Goal: Task Accomplishment & Management: Complete application form

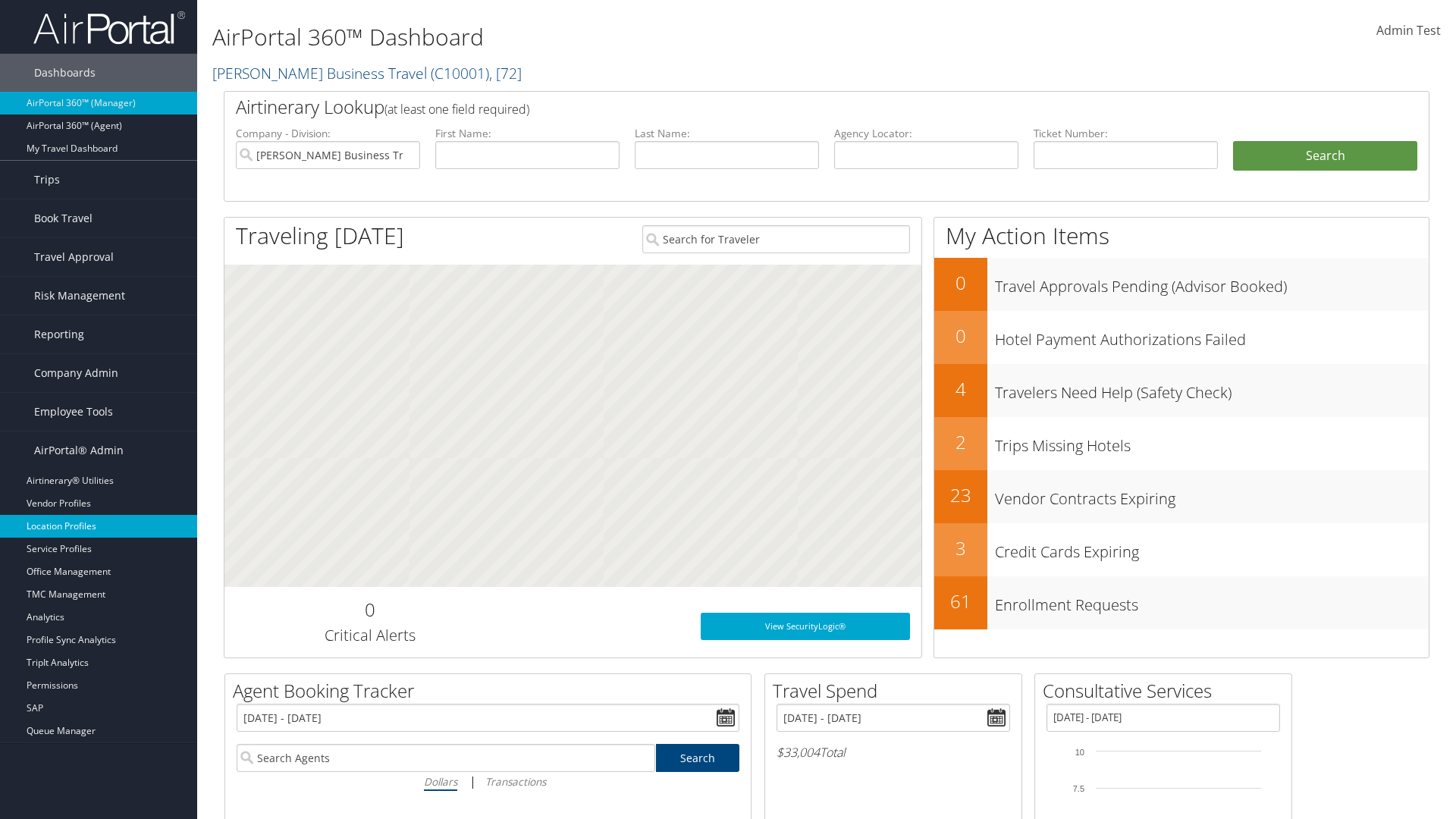
click at [98, 527] on link "Location Profiles" at bounding box center [98, 527] width 197 height 23
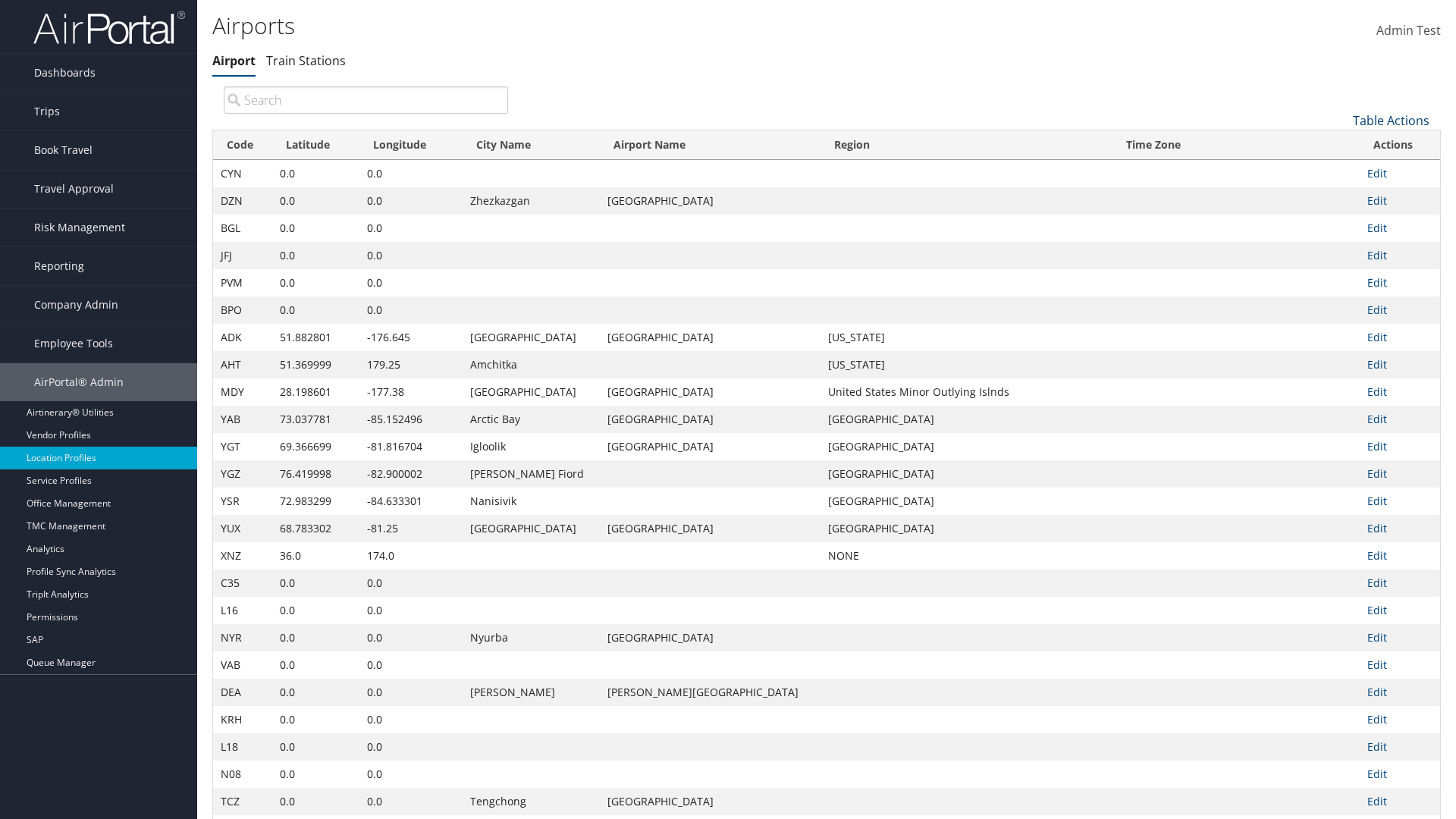
click at [1391, 120] on link "Table Actions" at bounding box center [1391, 121] width 77 height 17
click at [1340, 143] on link "New Record" at bounding box center [1340, 145] width 199 height 26
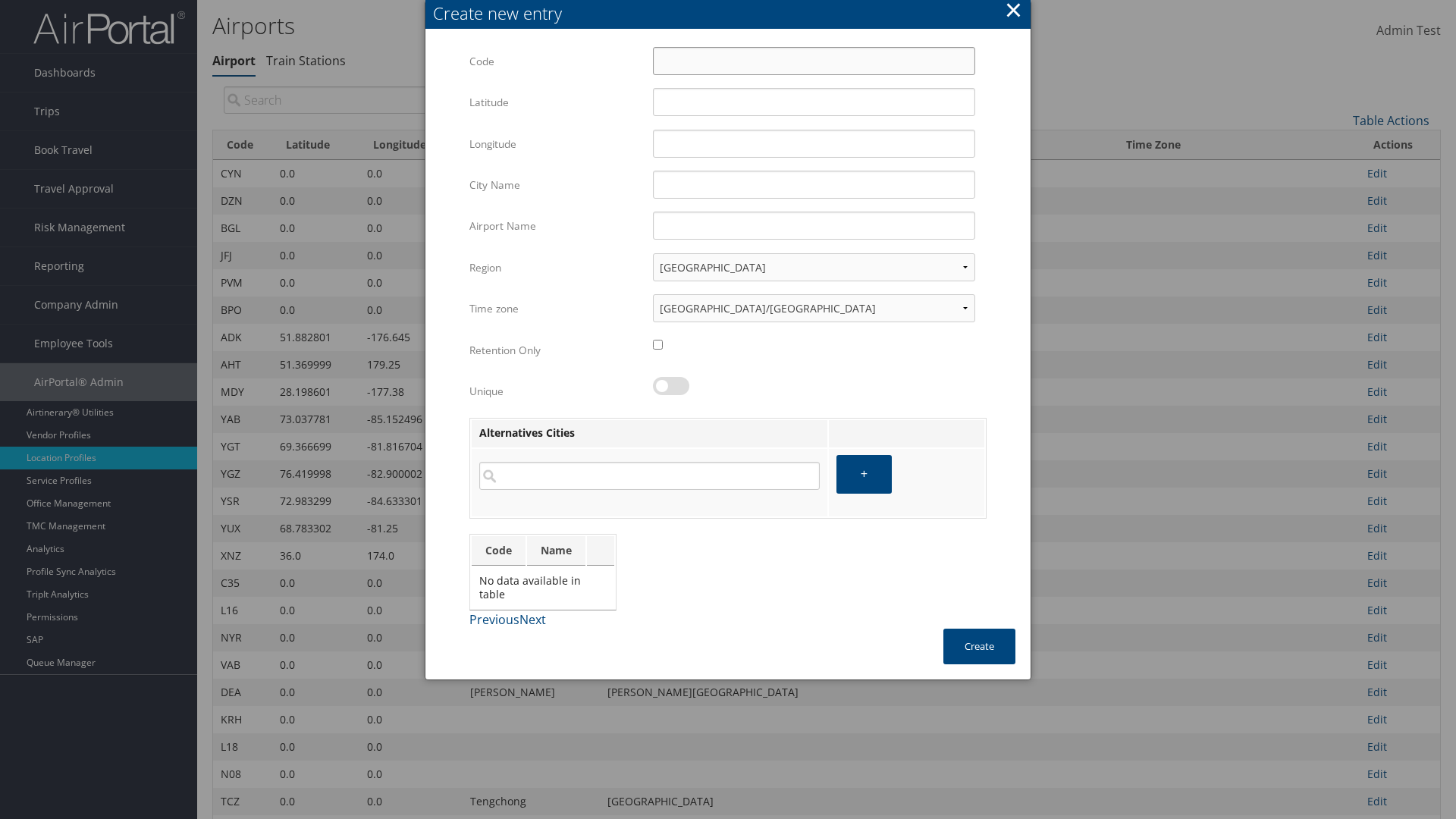
click at [813, 61] on input "Code" at bounding box center [813, 61] width 322 height 28
type input "~u"
click at [813, 102] on input "32.953182" at bounding box center [813, 102] width 322 height 28
type input "32.953182"
click at [813, 143] on input "12.016439" at bounding box center [813, 144] width 322 height 28
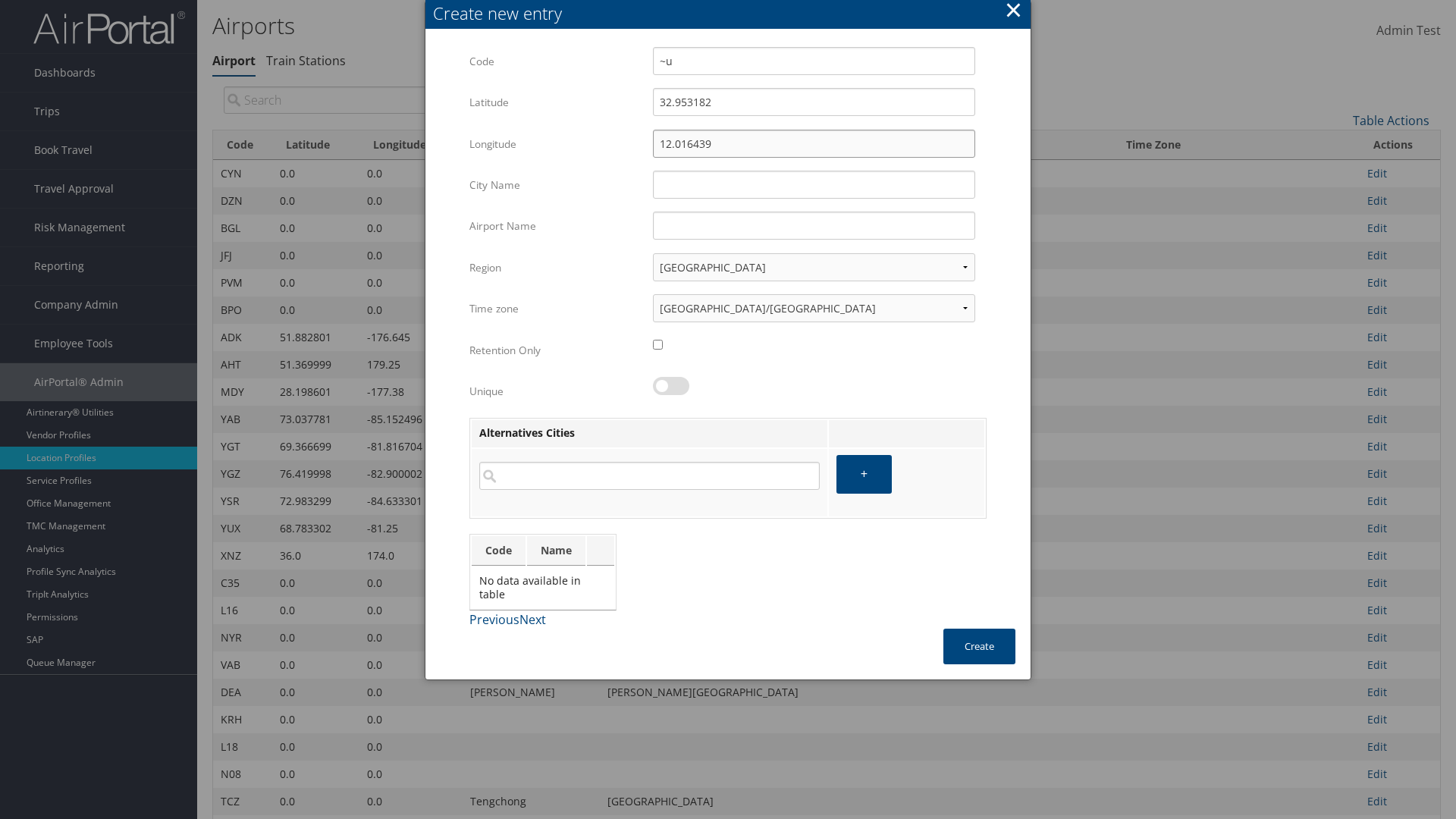
type input "12.016439"
click at [813, 185] on input "City Name" at bounding box center [813, 185] width 322 height 28
type input "Zwara"
type input "~u"
type input "Zwara"
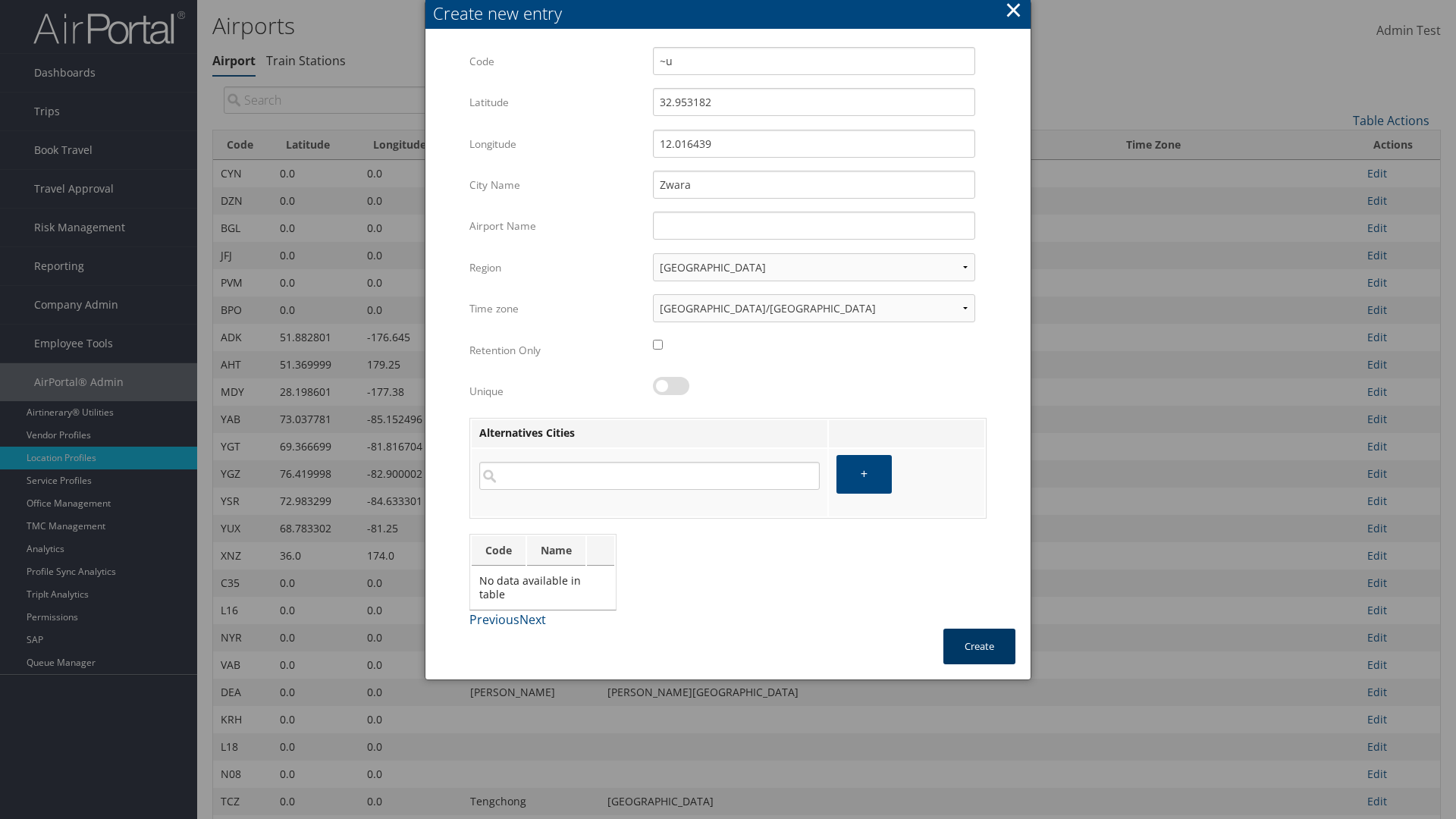
click at [979, 646] on button "Create" at bounding box center [979, 647] width 72 height 35
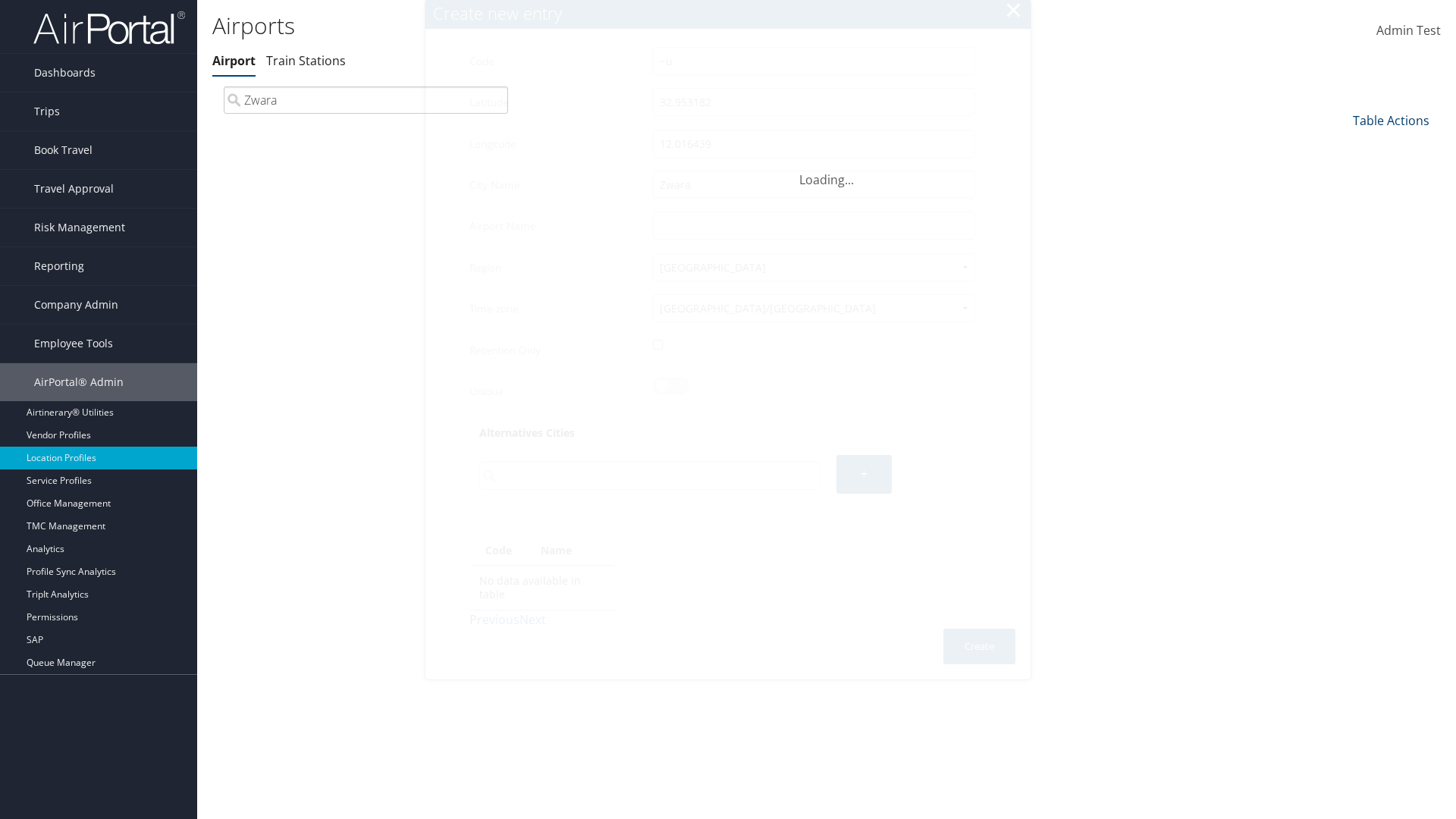
type input "Zwara"
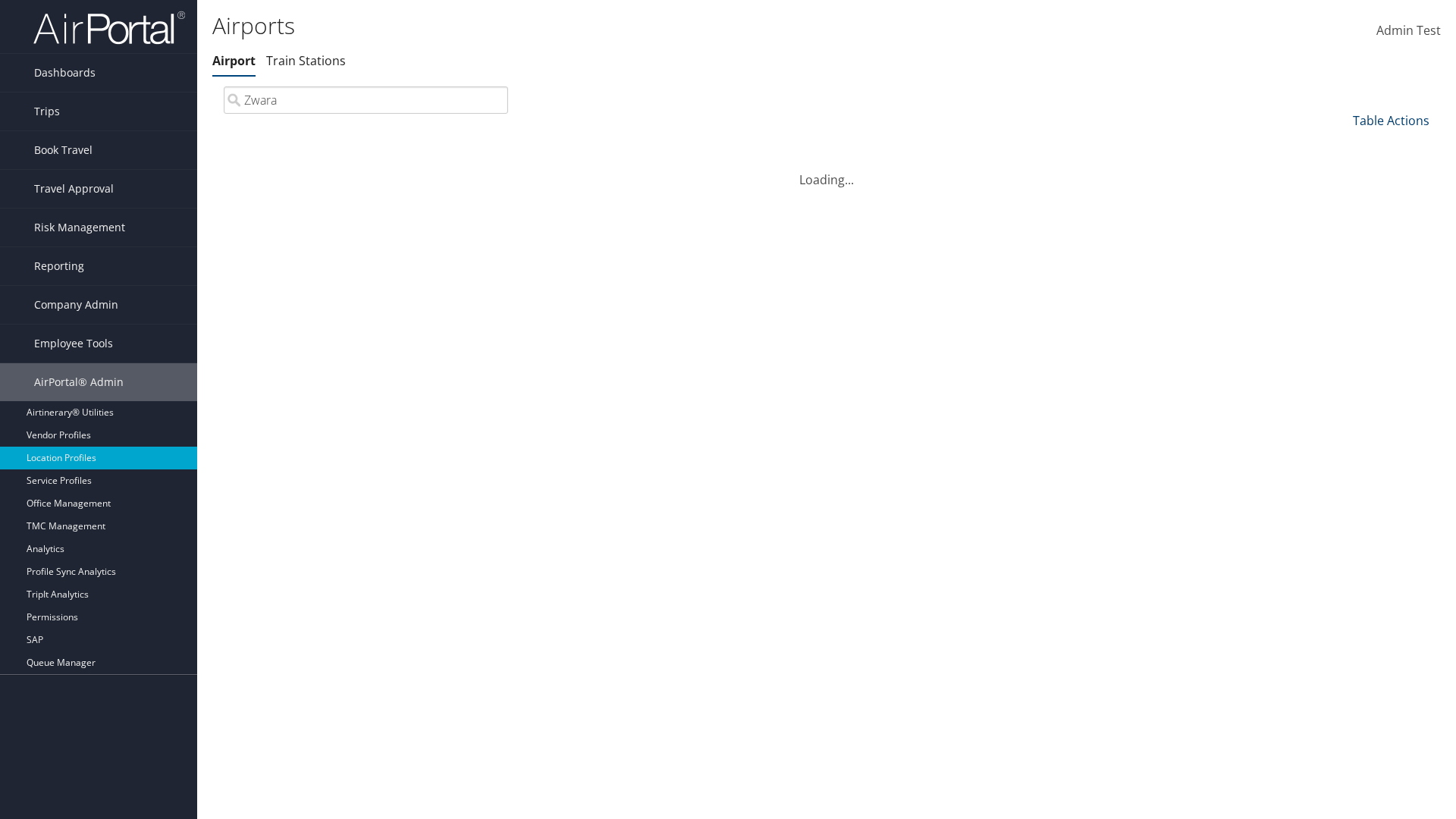
click at [1391, 120] on link "Table Actions" at bounding box center [1391, 121] width 77 height 17
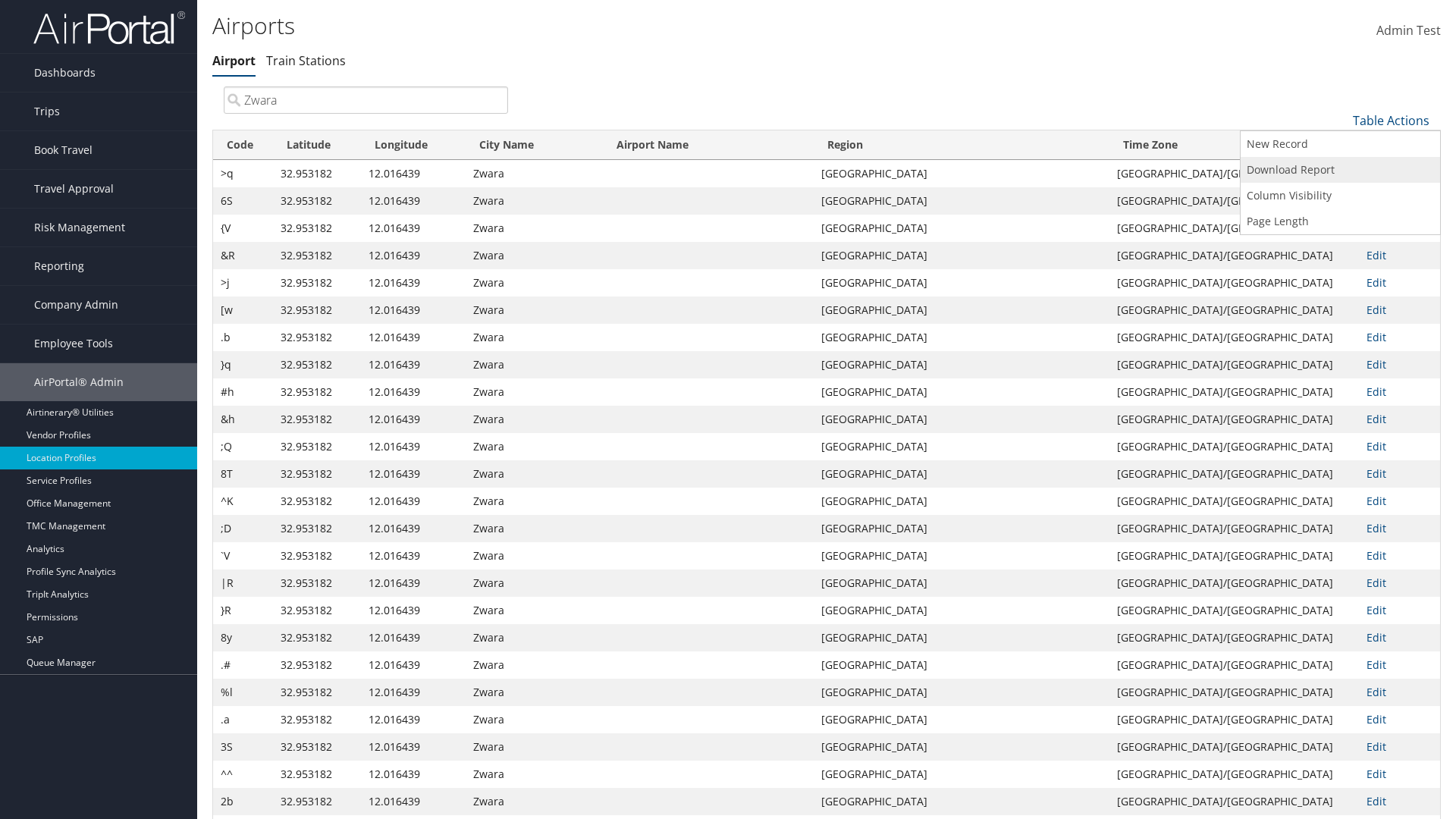
click at [1340, 169] on link "Download Report" at bounding box center [1340, 170] width 199 height 26
click at [1391, 120] on link "Table Actions" at bounding box center [1391, 121] width 77 height 17
click at [1340, 195] on link "Column Visibility" at bounding box center [1340, 196] width 199 height 26
click at [1340, 145] on link "Code" at bounding box center [1340, 146] width 199 height 26
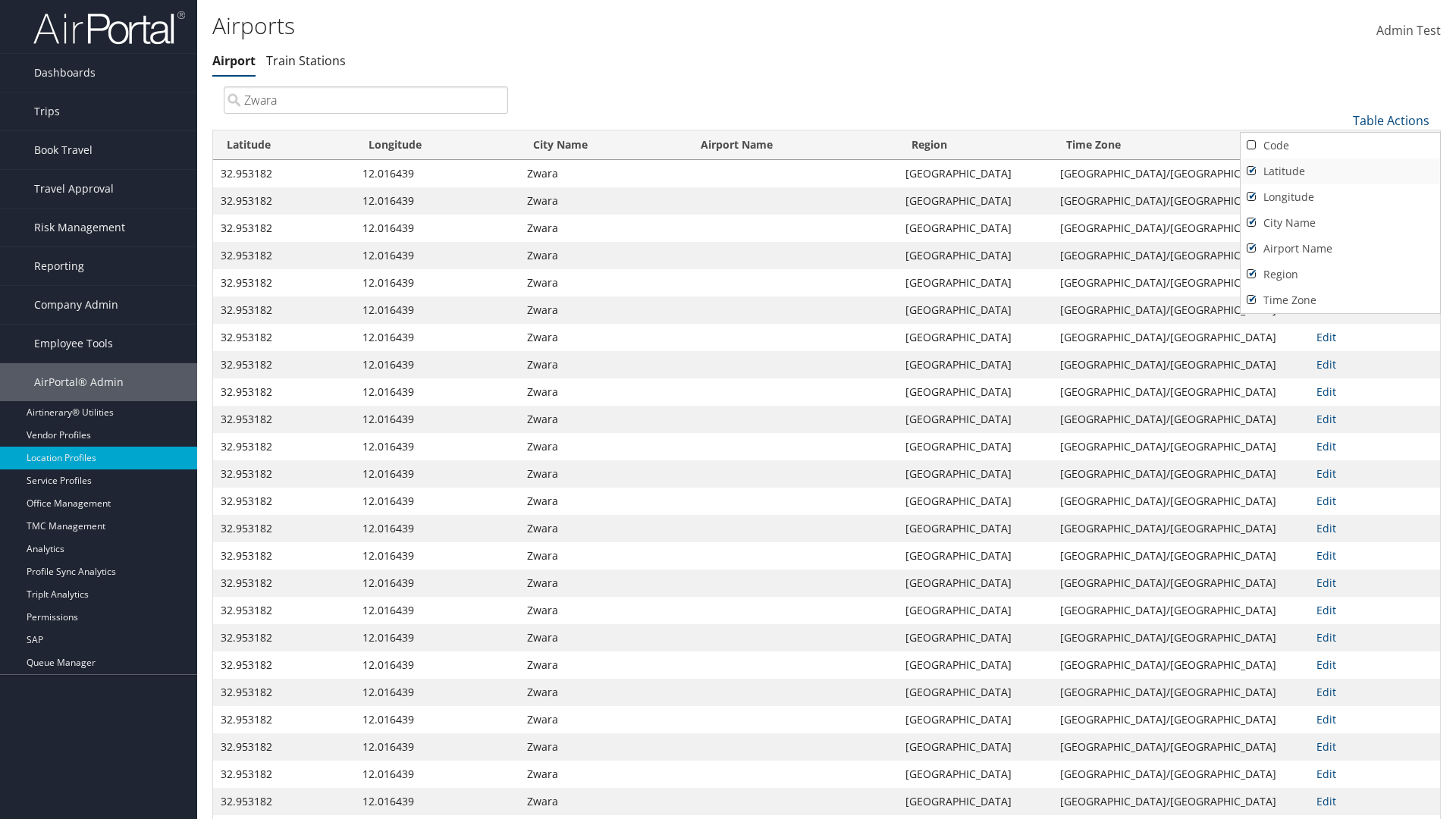
click at [1340, 171] on link "Latitude" at bounding box center [1340, 171] width 199 height 26
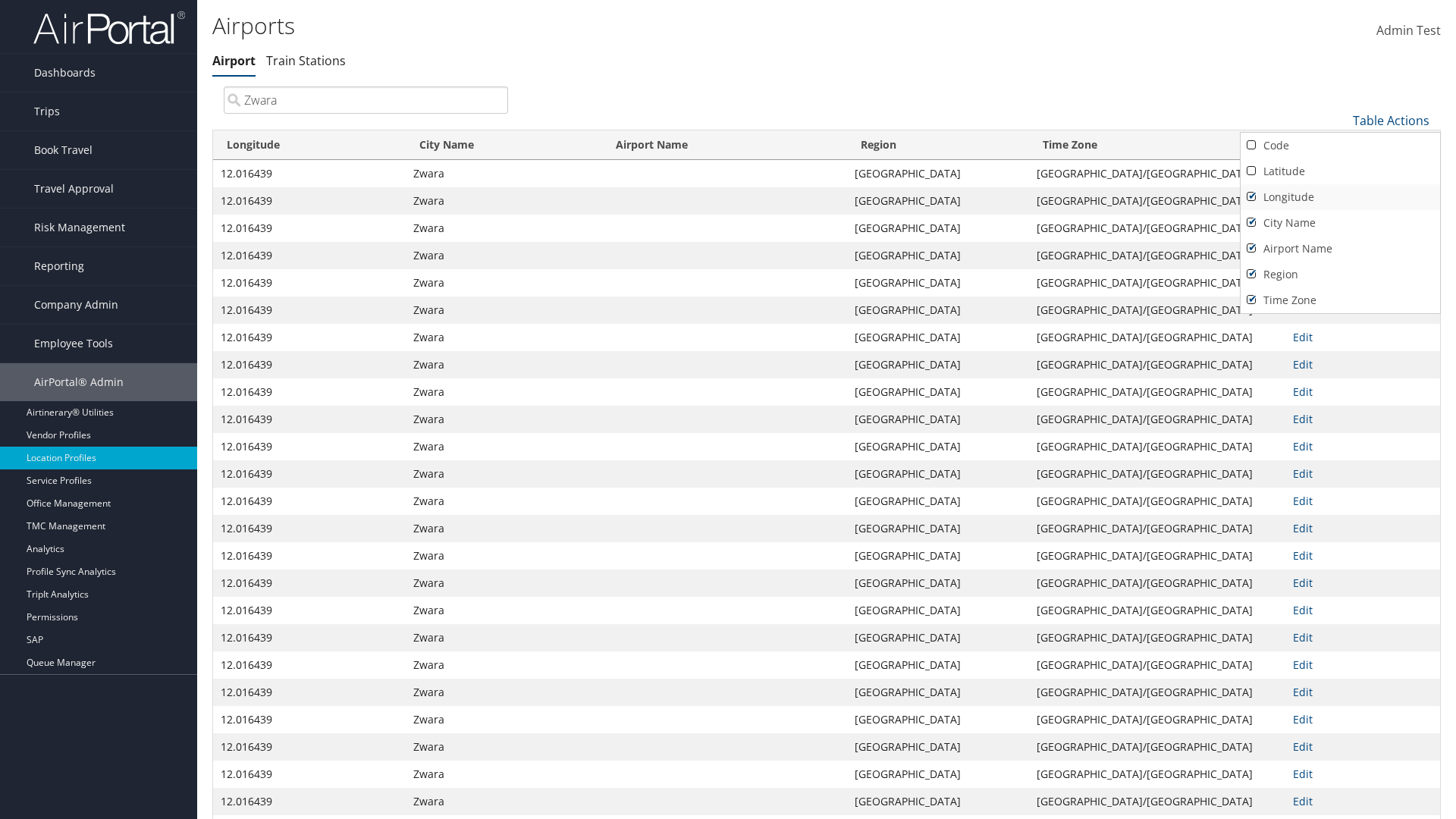
click at [1340, 196] on link "Longitude" at bounding box center [1340, 198] width 199 height 26
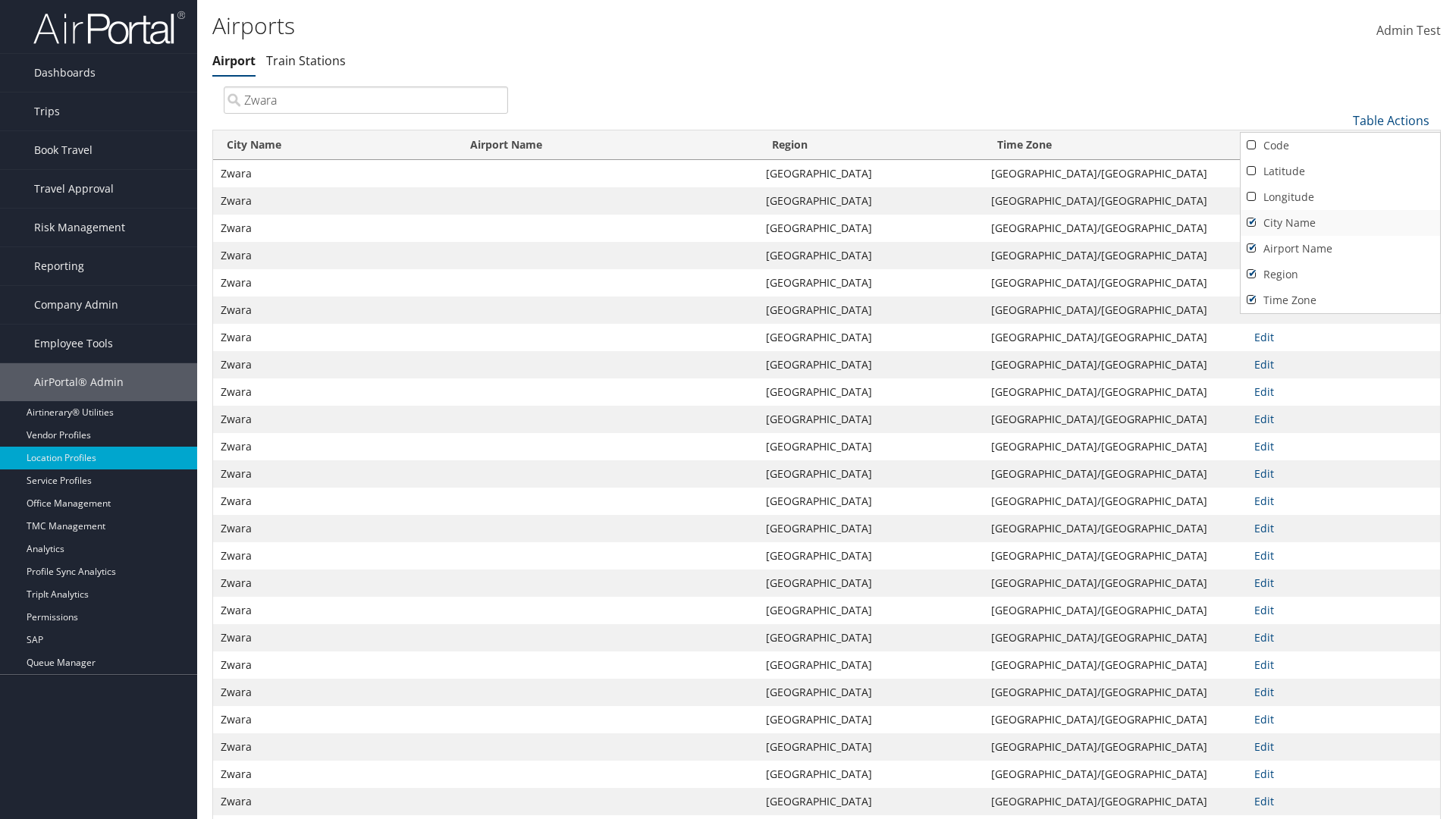
click at [1340, 222] on link "City Name" at bounding box center [1340, 223] width 199 height 26
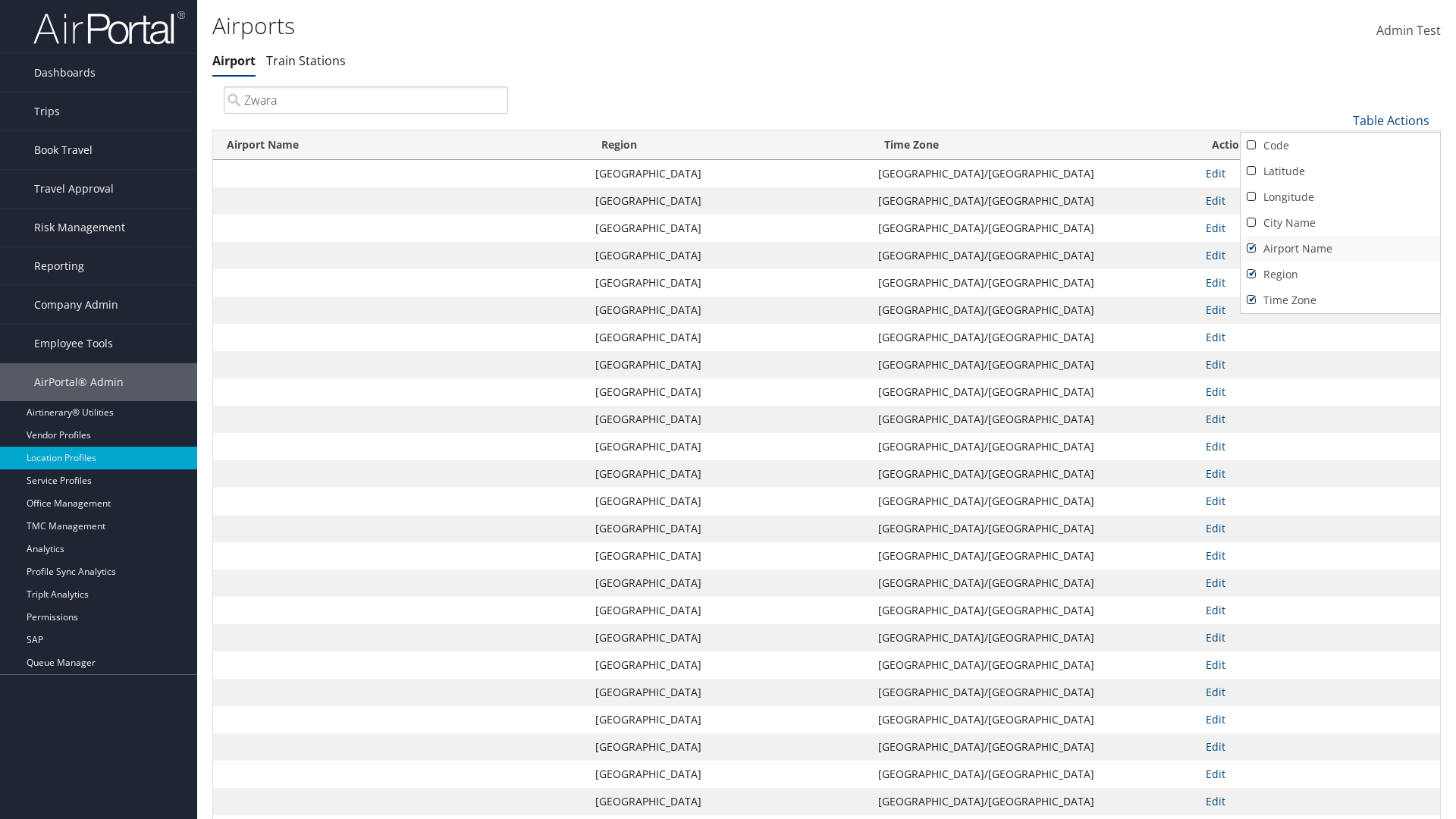
click at [1340, 248] on link "Airport Name" at bounding box center [1340, 249] width 199 height 26
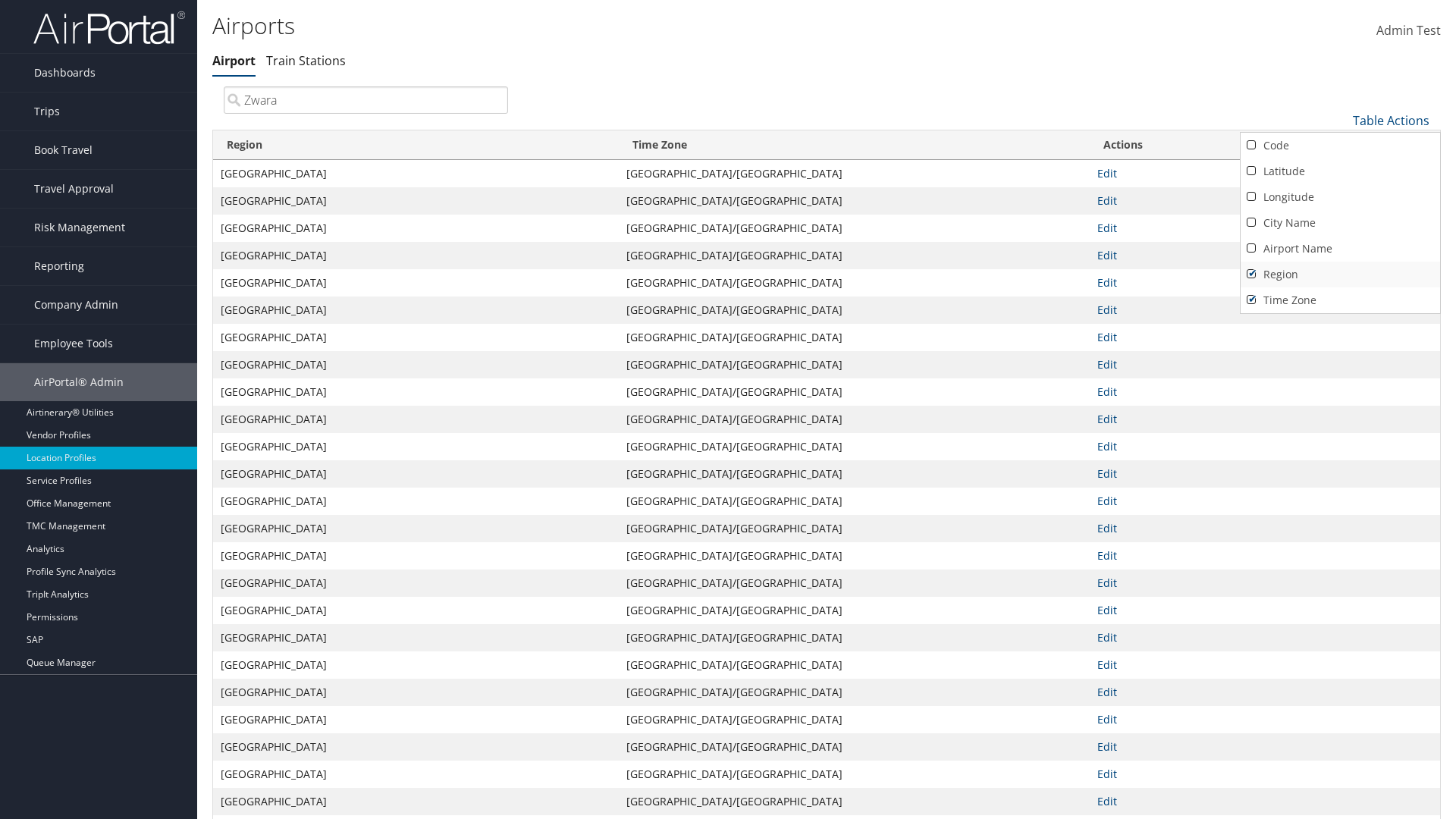
click at [1340, 274] on link "Region" at bounding box center [1340, 275] width 199 height 26
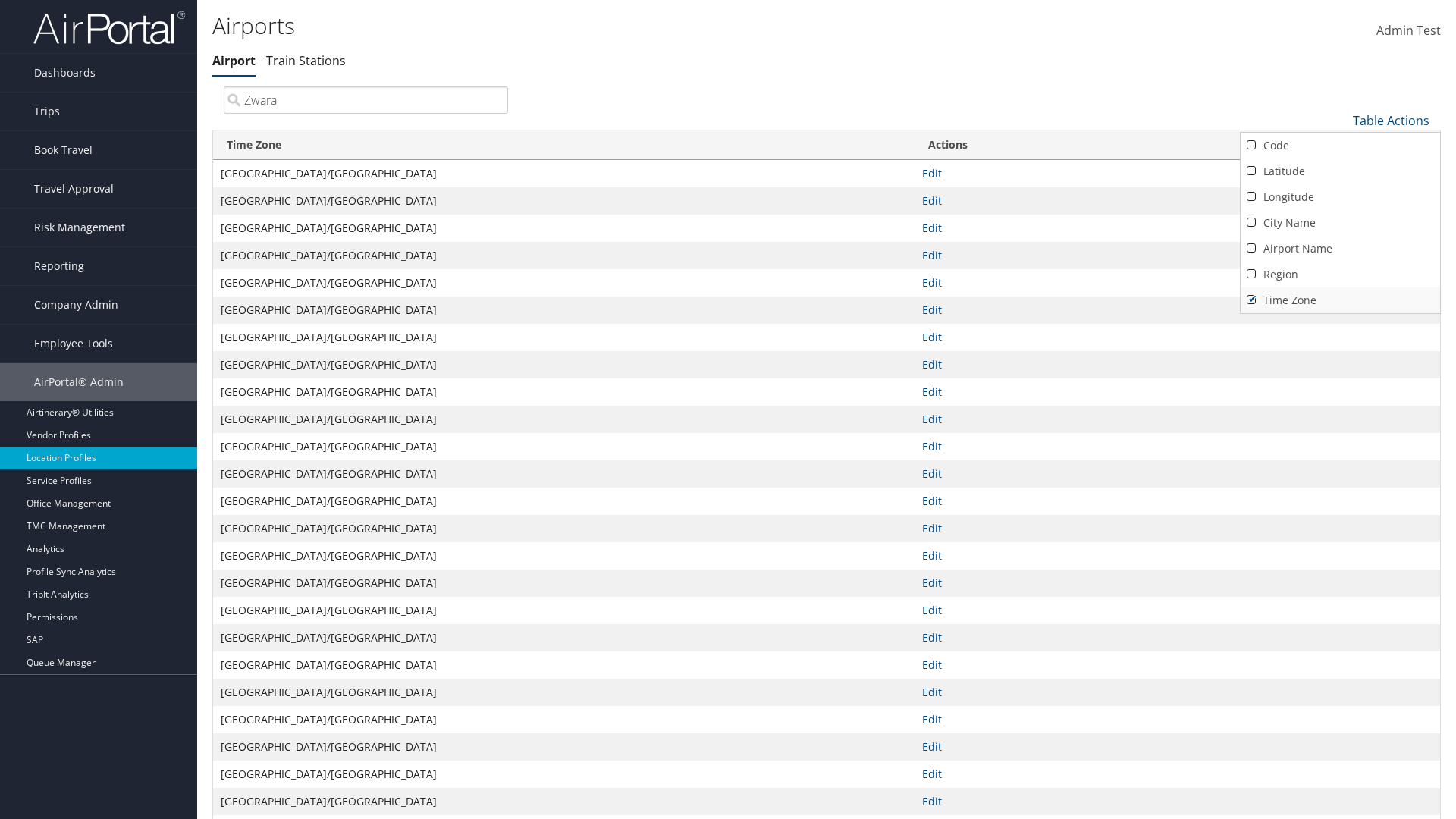
click at [1340, 300] on link "Time Zone" at bounding box center [1340, 301] width 199 height 26
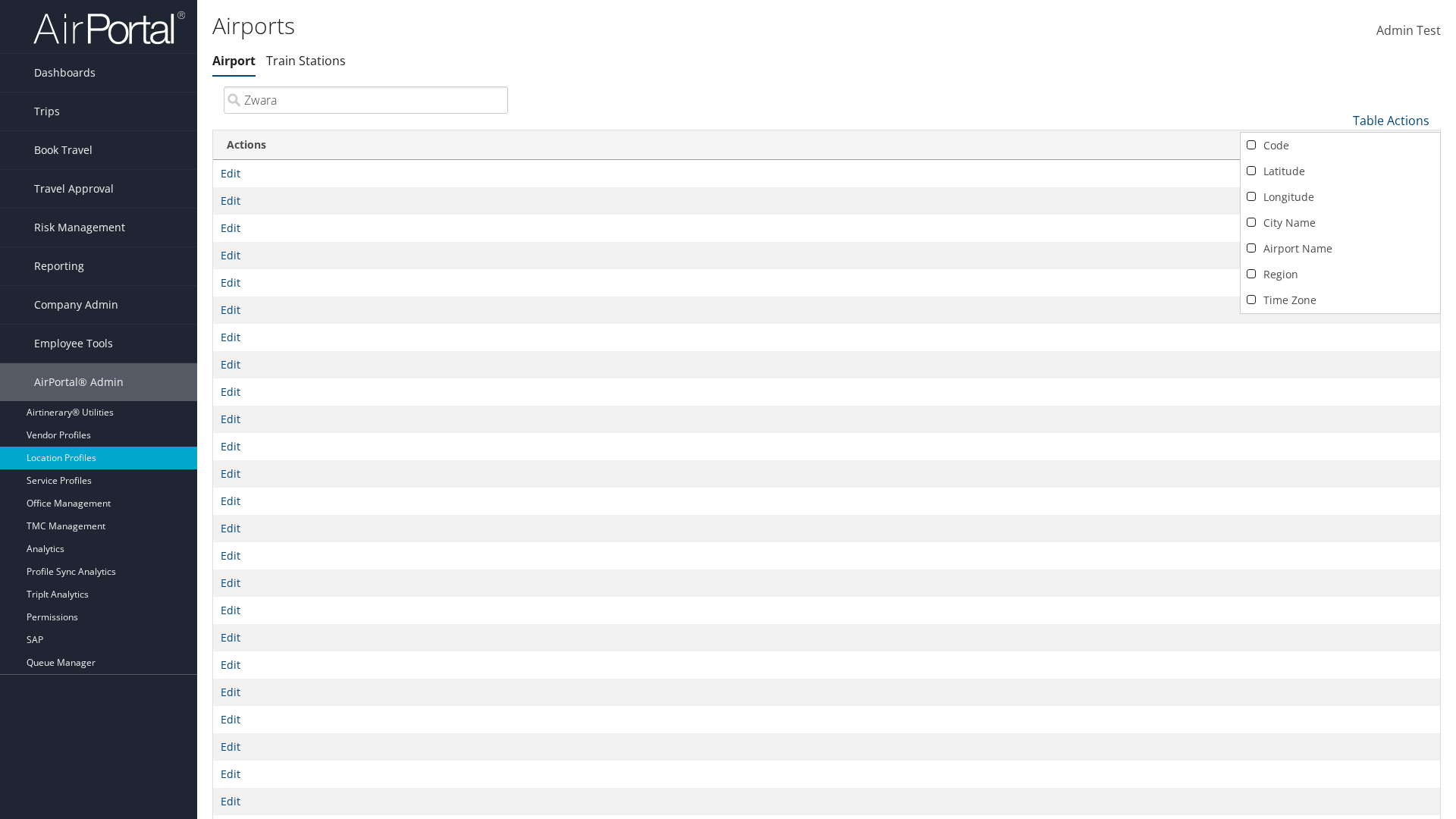
click at [728, 410] on div at bounding box center [728, 409] width 1456 height 819
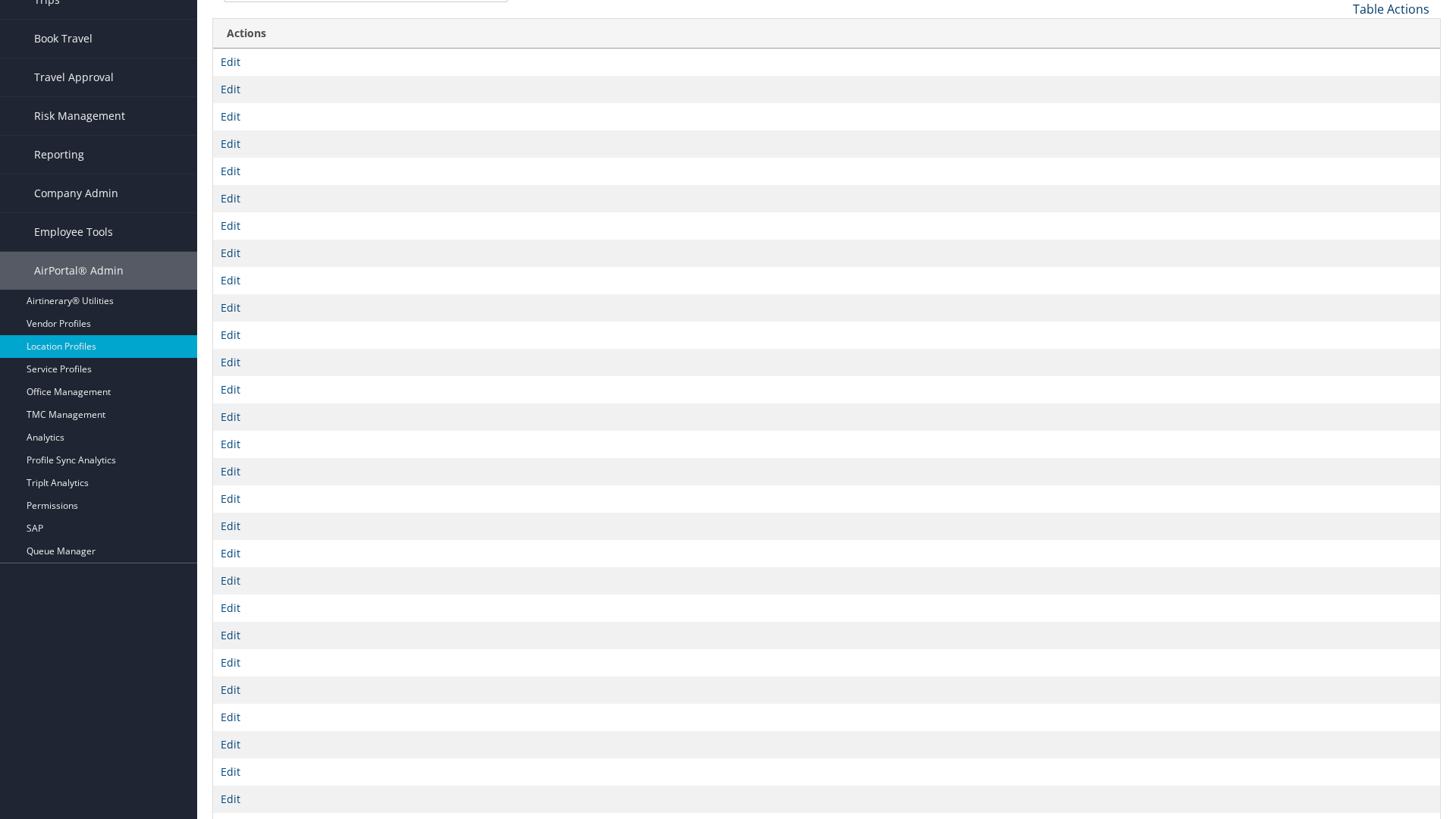
click at [1391, 8] on link "Table Actions" at bounding box center [1391, 9] width 77 height 17
click at [1340, 83] on link "Column Visibility" at bounding box center [1340, 85] width 199 height 26
click at [1340, 33] on link "Code" at bounding box center [1340, 35] width 199 height 26
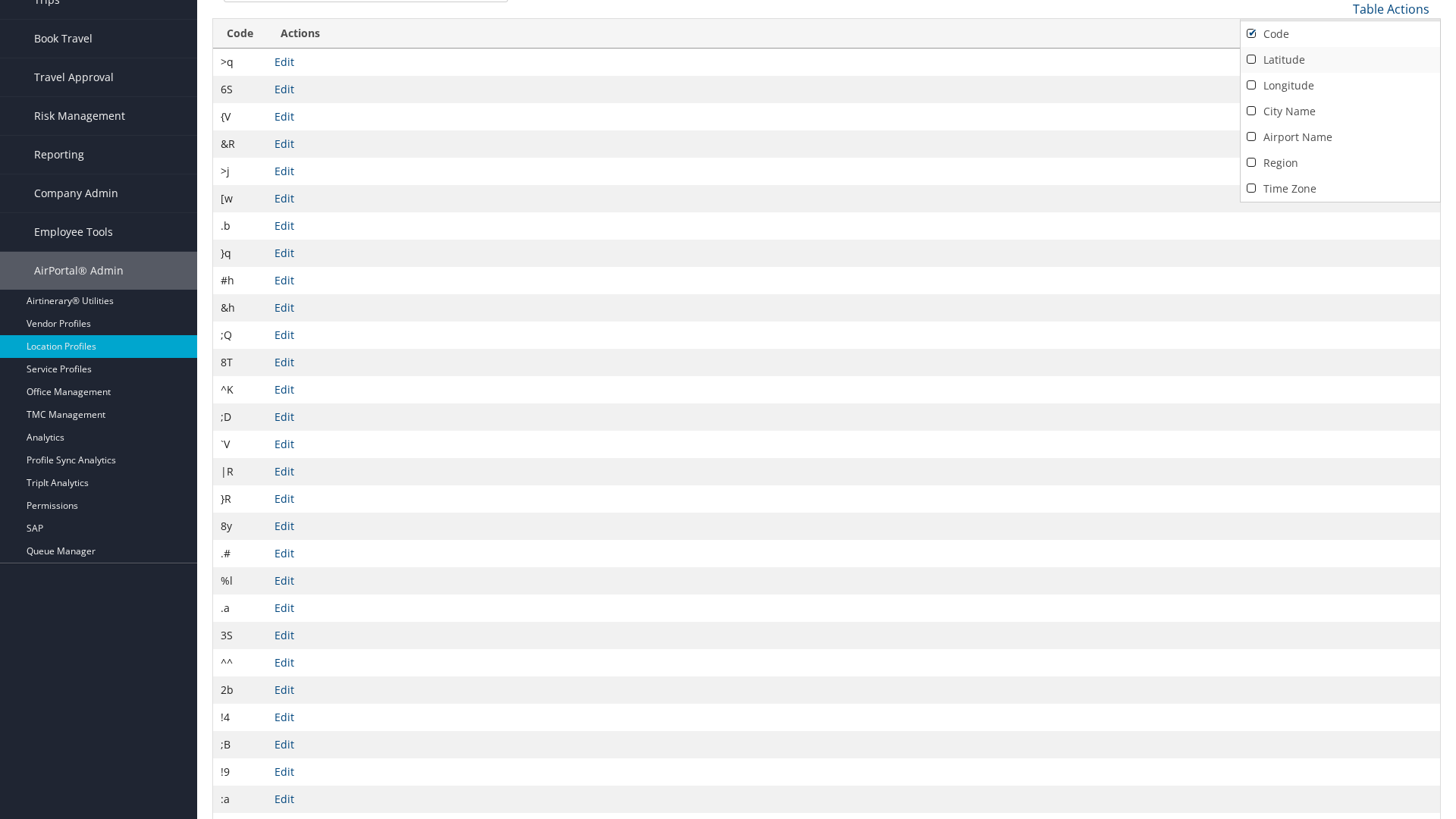
click at [1340, 59] on link "Latitude" at bounding box center [1340, 60] width 199 height 26
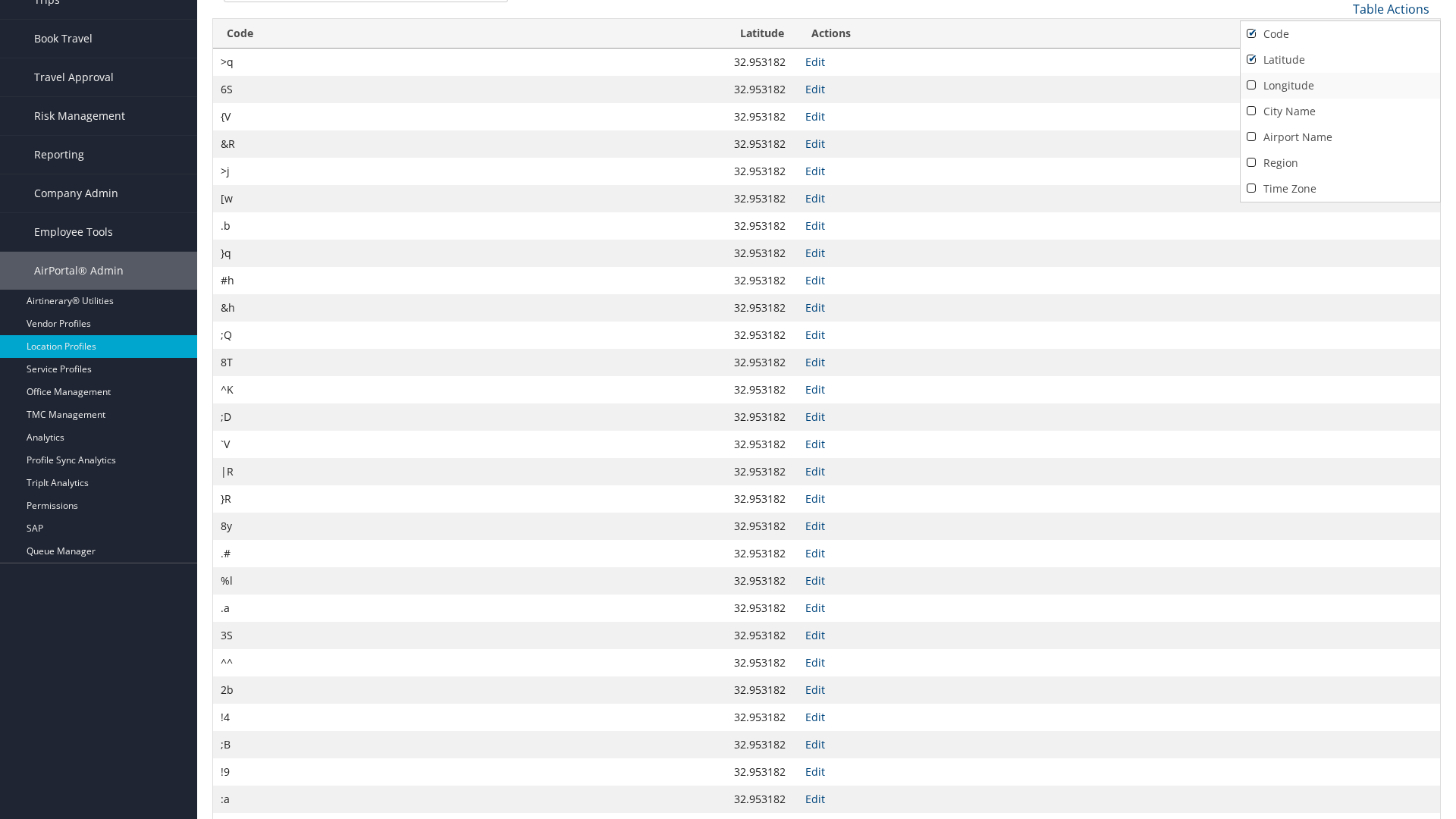
click at [1340, 85] on link "Longitude" at bounding box center [1340, 86] width 199 height 26
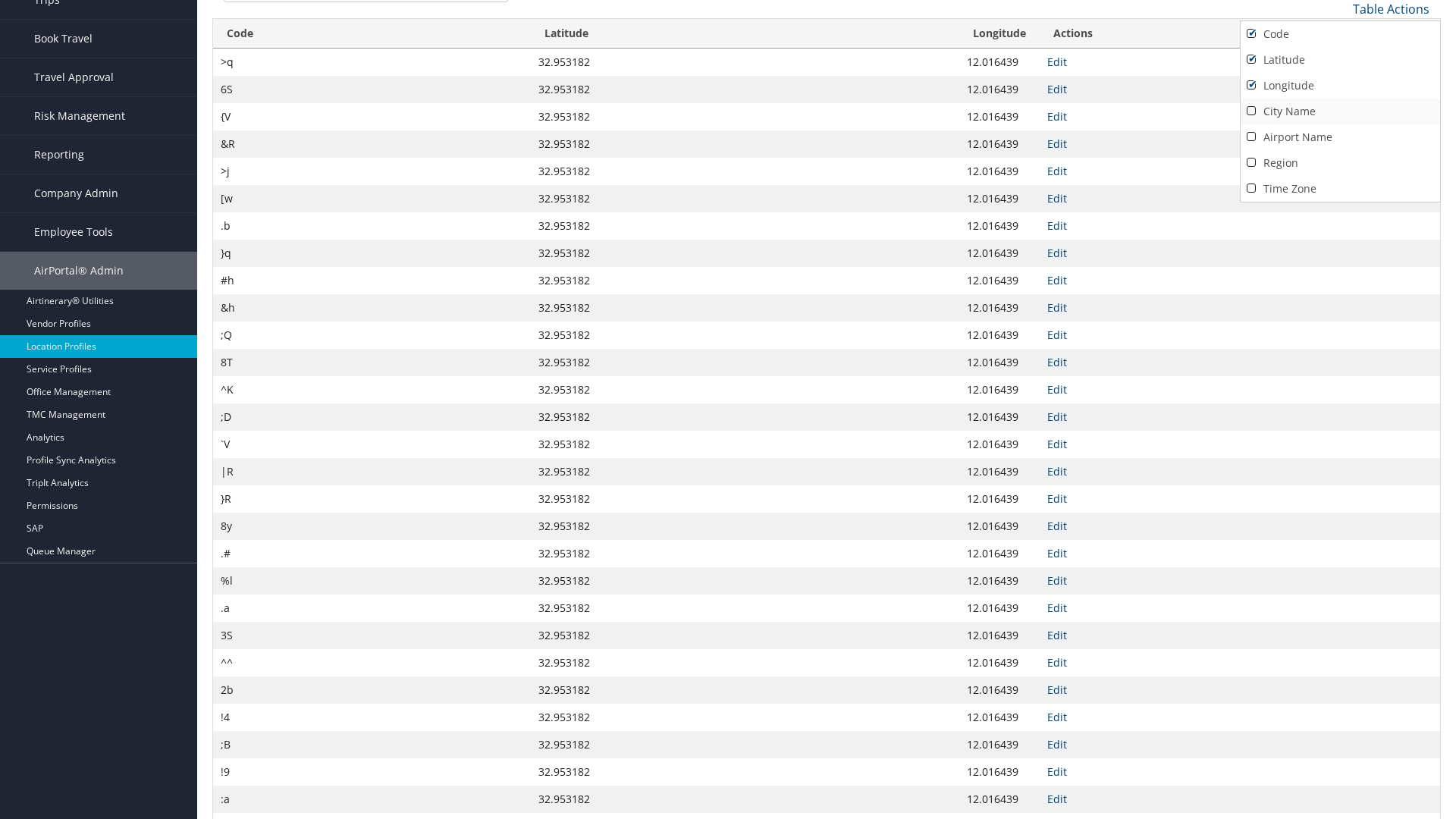
click at [1340, 111] on link "City Name" at bounding box center [1340, 112] width 199 height 26
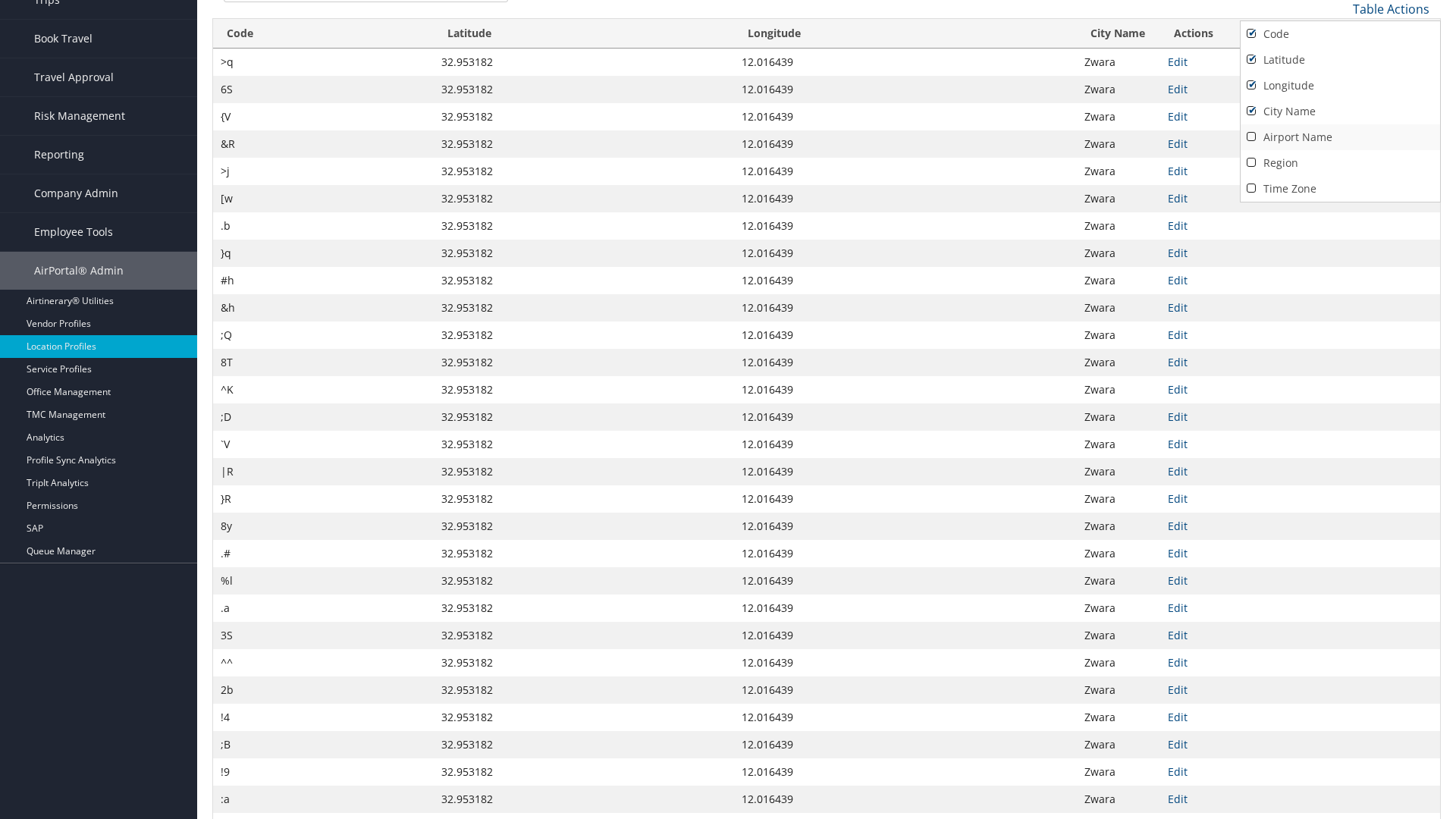
click at [1340, 137] on link "Airport Name" at bounding box center [1340, 138] width 199 height 26
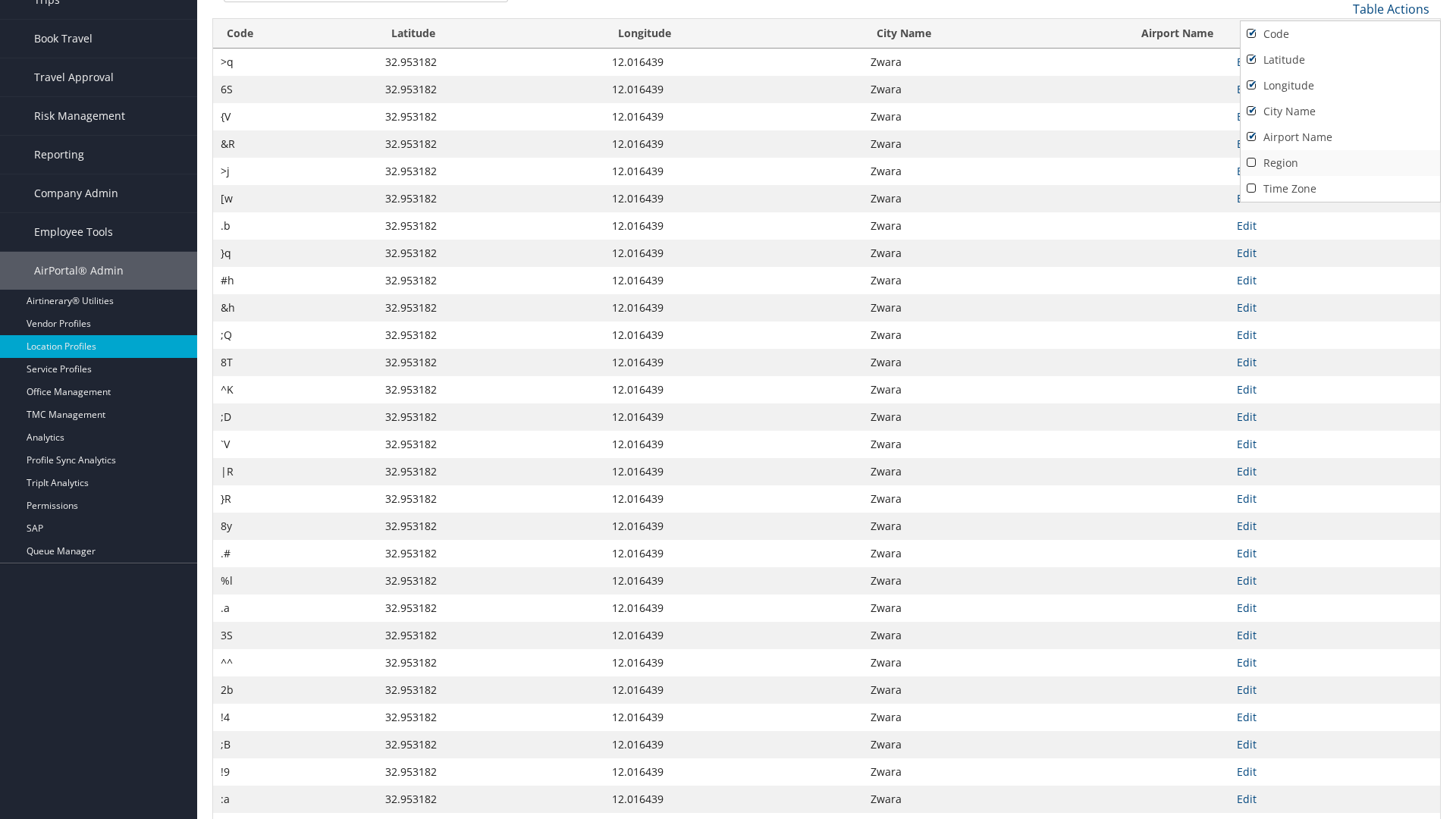
click at [1340, 162] on link "Region" at bounding box center [1340, 163] width 199 height 26
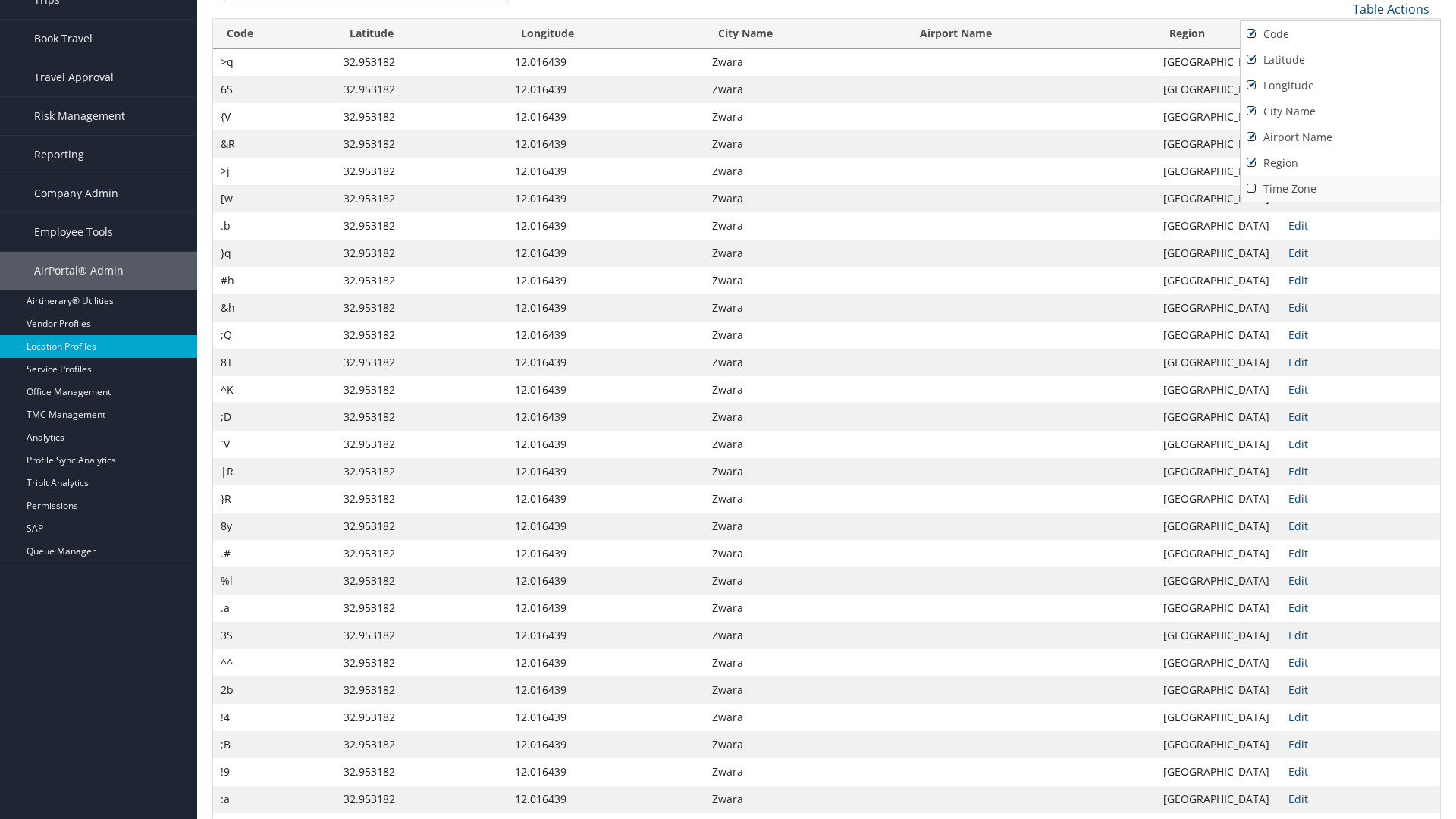
click at [1340, 188] on link "Time Zone" at bounding box center [1340, 189] width 199 height 26
